Goal: Task Accomplishment & Management: Use online tool/utility

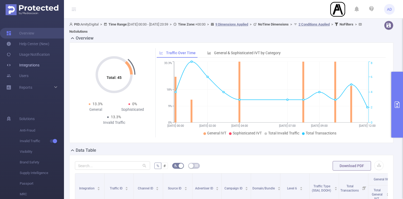
click at [38, 63] on link "Integrations" at bounding box center [22, 65] width 33 height 11
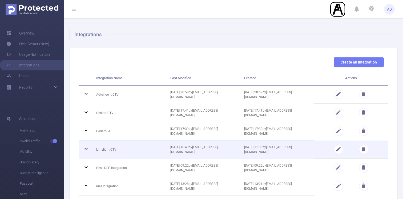
scroll to position [38, 0]
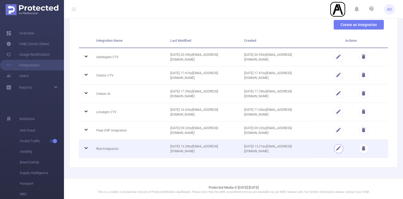
click at [339, 147] on button "button" at bounding box center [338, 148] width 9 height 9
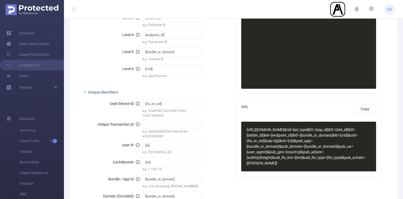
scroll to position [249, 0]
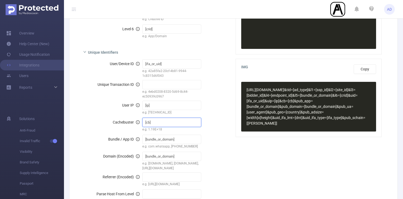
click at [158, 125] on input "[cb]" at bounding box center [171, 122] width 59 height 9
click at [162, 84] on input "text" at bounding box center [171, 84] width 59 height 9
paste input "[cb]"
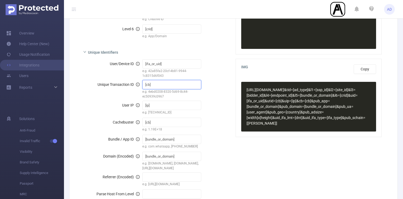
type input "[cb]"
click at [160, 120] on input "[cb]" at bounding box center [171, 122] width 59 height 9
paste input "timestamp"
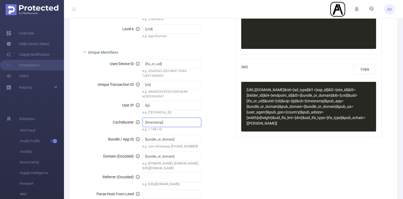
type input "[timestamp]"
click at [286, 106] on span "[URL][DOMAIN_NAME] &tid =[ad_type] &l1 =[ssp_id] &l2 =[site_id] &l3 =[bidder_id…" at bounding box center [305, 107] width 119 height 38
type textarea "[URL][DOMAIN_NAME][PERSON_NAME]"
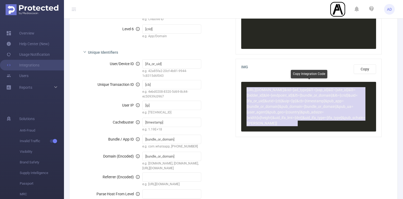
click at [286, 106] on span "[URL][DOMAIN_NAME] &tid =[ad_type] &l1 =[ssp_id] &l2 =[site_id] &l3 =[bidder_id…" at bounding box center [305, 107] width 119 height 38
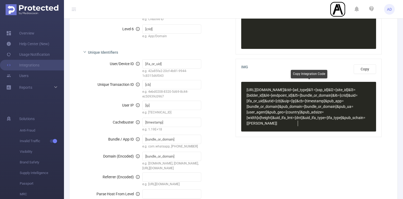
click at [313, 131] on div "x [URL][DOMAIN_NAME] &tid =[ad_type] &l1 =[ssp_id] &l2 =[site_id] &l3 =[bidder_…" at bounding box center [312, 110] width 134 height 49
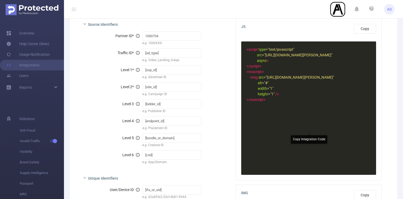
scroll to position [122, 0]
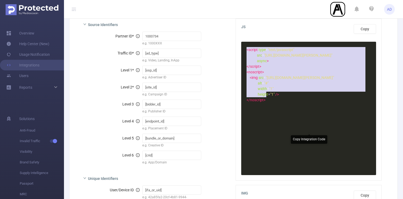
type textarea "<script type="text/javascript" src="[URL][DOMAIN_NAME][PERSON_NAME]" async> </s…"
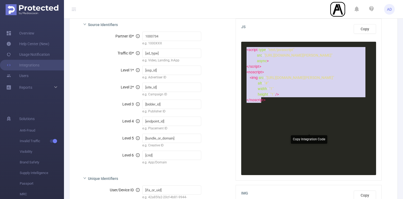
drag, startPoint x: 246, startPoint y: 50, endPoint x: 265, endPoint y: 98, distance: 51.7
click at [265, 98] on div "< script type = "text/javascript" src = "[URL][DOMAIN_NAME][PERSON_NAME]" async…" at bounding box center [305, 75] width 121 height 56
click at [296, 70] on pre "</ script >" at bounding box center [305, 67] width 121 height 6
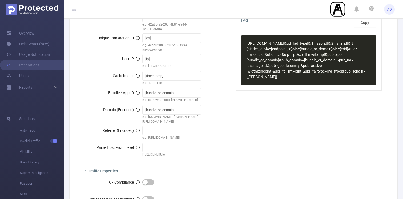
scroll to position [215, 0]
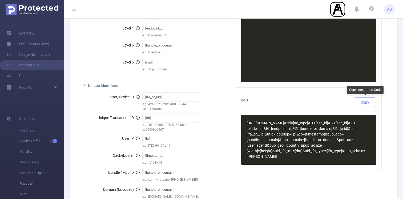
click at [364, 103] on button "Copy" at bounding box center [364, 103] width 22 height 10
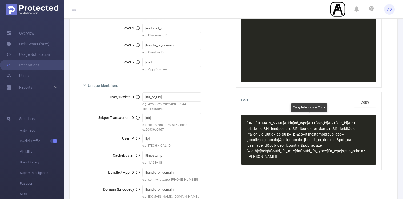
click at [301, 142] on pre "[URL][DOMAIN_NAME] &tid =[ad_type] &l1 =[ssp_id] &l2 =[site_id] &l3 =[bidder_id…" at bounding box center [305, 140] width 121 height 39
type textarea "[URL][DOMAIN_NAME][PERSON_NAME]"
click at [301, 142] on pre "[URL][DOMAIN_NAME] &tid =[ad_type] &l1 =[ssp_id] &l2 =[site_id] &l3 =[bidder_id…" at bounding box center [305, 140] width 121 height 39
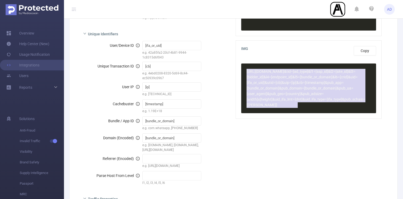
scroll to position [0, 0]
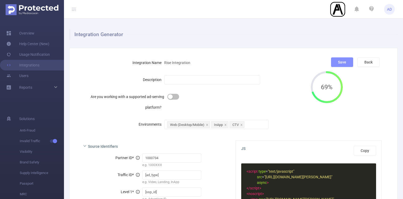
click at [340, 59] on button "Save" at bounding box center [342, 63] width 22 height 10
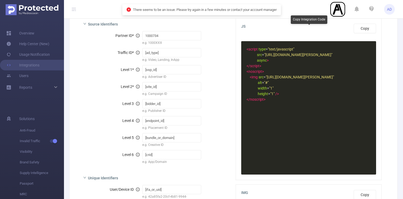
scroll to position [122, 0]
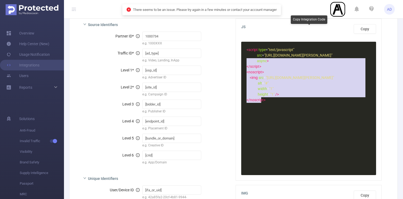
type textarea "<script type="text/javascript" src="[URL][DOMAIN_NAME][PERSON_NAME]" async> </s…"
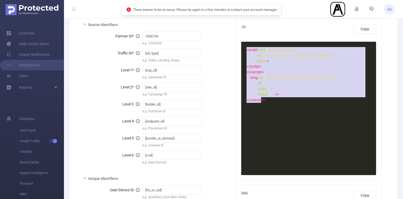
drag, startPoint x: 267, startPoint y: 100, endPoint x: 236, endPoint y: 48, distance: 60.8
click at [236, 48] on div "JS Copy <script type="text/javascript" src="[URL][DOMAIN_NAME][PERSON_NAME]" as…" at bounding box center [308, 100] width 146 height 162
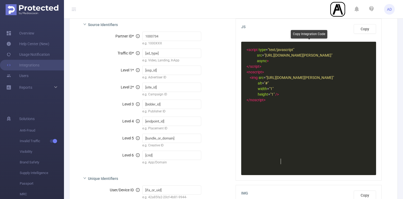
click at [312, 97] on pre "height = "1" />" at bounding box center [305, 95] width 121 height 6
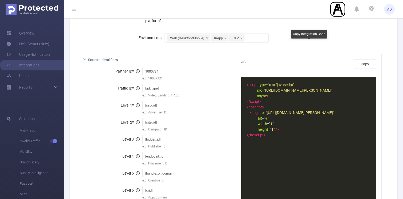
scroll to position [67, 0]
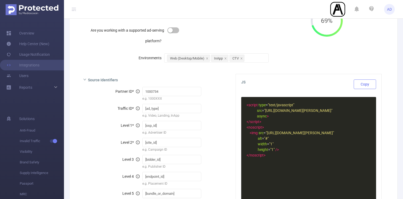
click at [363, 84] on button "Copy" at bounding box center [364, 85] width 22 height 10
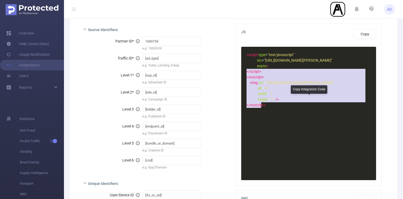
type textarea "<script type="text/javascript" src="[URL][DOMAIN_NAME][PERSON_NAME]" async> </s…"
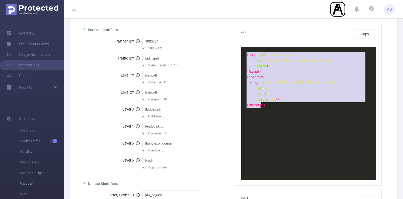
drag, startPoint x: 263, startPoint y: 104, endPoint x: 234, endPoint y: 54, distance: 58.1
click at [234, 54] on div "JS Copy <script type="text/javascript" src="[URL][DOMAIN_NAME][PERSON_NAME]" as…" at bounding box center [308, 105] width 150 height 162
click at [284, 75] on pre "</ script >" at bounding box center [305, 72] width 121 height 6
